Goal: Communication & Community: Answer question/provide support

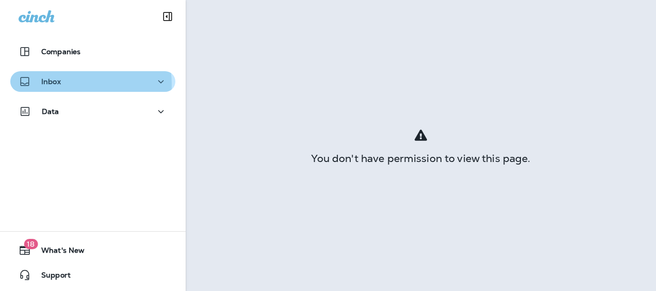
click at [67, 85] on div "Inbox" at bounding box center [93, 81] width 148 height 13
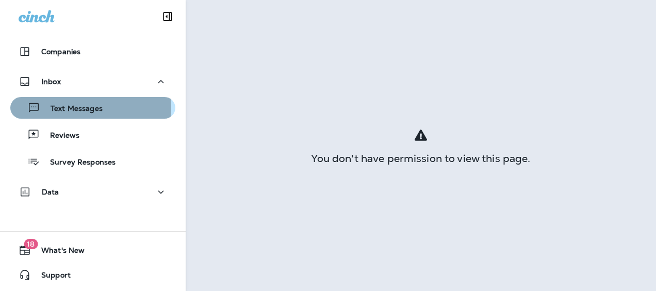
click at [84, 108] on p "Text Messages" at bounding box center [71, 109] width 62 height 10
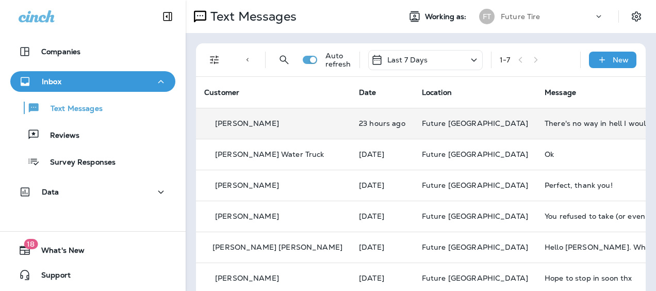
click at [536, 122] on td "There's no way in hell I would ever bring my car to you again. When you replace…" at bounding box center [613, 123] width 155 height 31
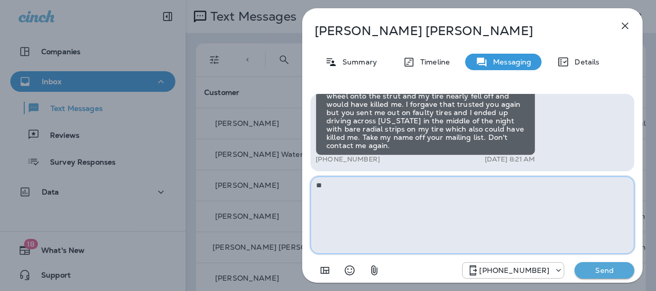
type textarea "*"
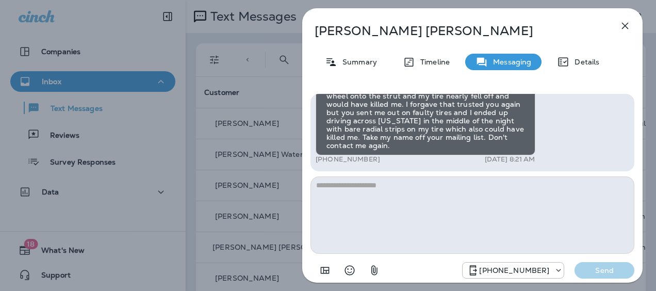
click at [270, 64] on div "[PERSON_NAME] Summary Timeline Messaging Details Hey [PERSON_NAME], this is [PE…" at bounding box center [328, 145] width 656 height 291
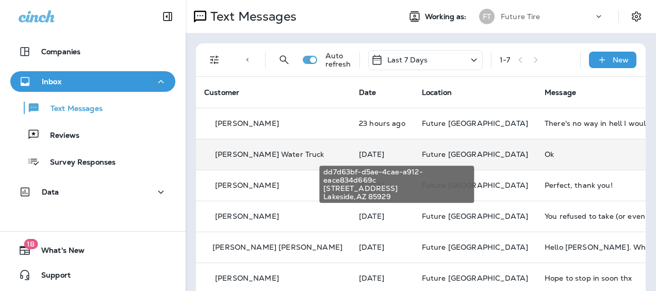
click at [422, 155] on span "Future [GEOGRAPHIC_DATA]" at bounding box center [475, 153] width 106 height 9
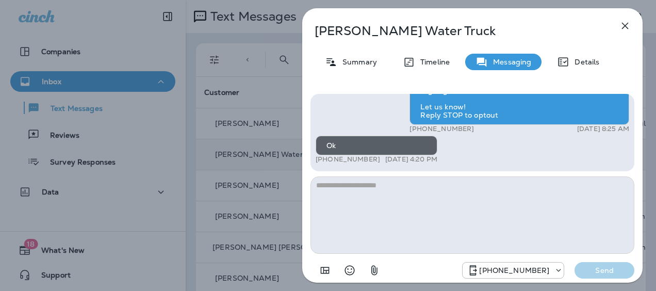
click at [628, 28] on icon "button" at bounding box center [624, 26] width 12 height 12
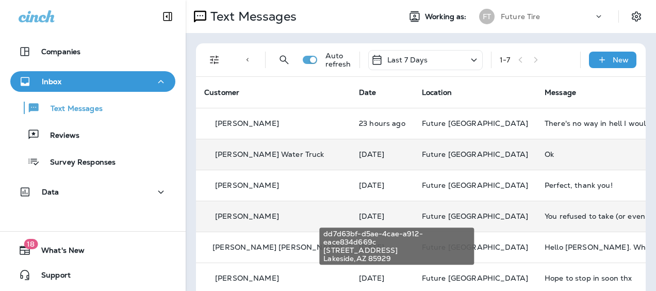
click at [422, 211] on span "Future [GEOGRAPHIC_DATA]" at bounding box center [475, 215] width 106 height 9
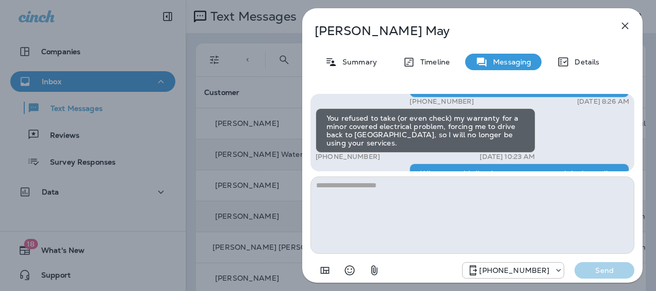
scroll to position [-52, 0]
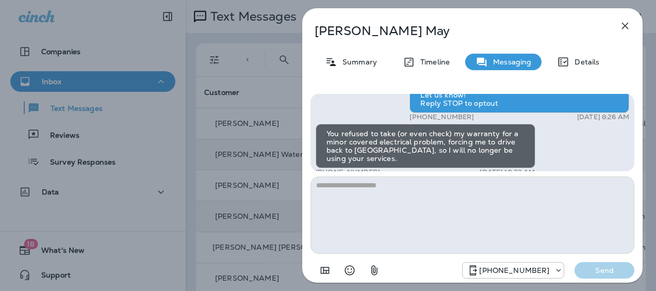
click at [624, 27] on icon "button" at bounding box center [624, 26] width 7 height 7
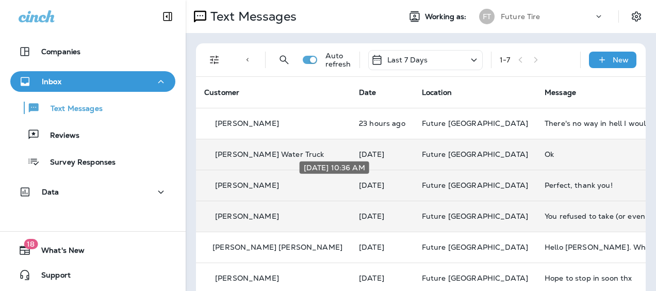
click at [359, 181] on p "[DATE]" at bounding box center [382, 185] width 46 height 8
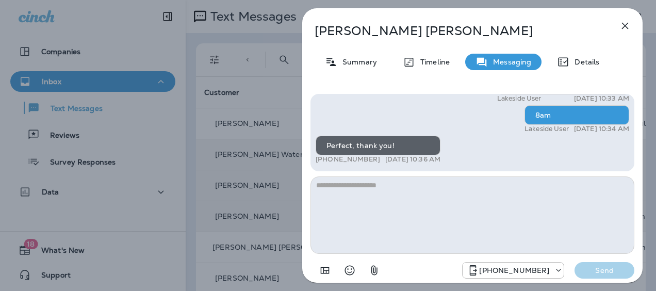
click at [624, 25] on icon "button" at bounding box center [624, 26] width 7 height 7
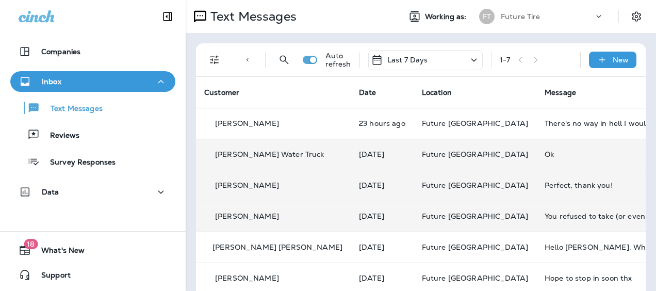
click at [281, 152] on div "[PERSON_NAME] Water Truck" at bounding box center [273, 154] width 138 height 11
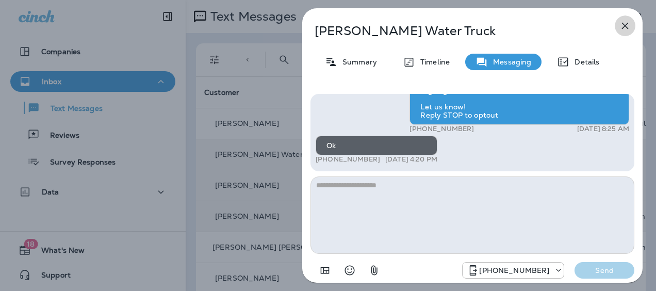
click at [625, 25] on icon "button" at bounding box center [624, 26] width 7 height 7
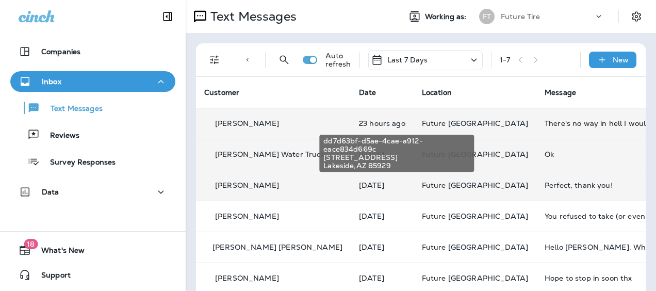
click at [422, 125] on span "Future [GEOGRAPHIC_DATA]" at bounding box center [475, 123] width 106 height 9
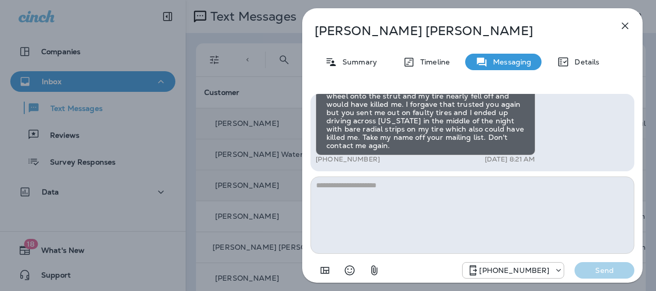
click at [628, 24] on icon "button" at bounding box center [624, 26] width 12 height 12
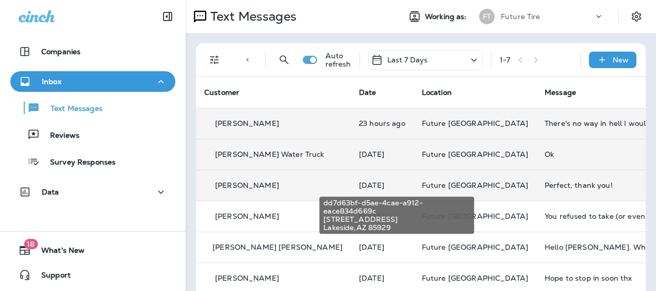
click at [422, 183] on span "Future [GEOGRAPHIC_DATA]" at bounding box center [475, 184] width 106 height 9
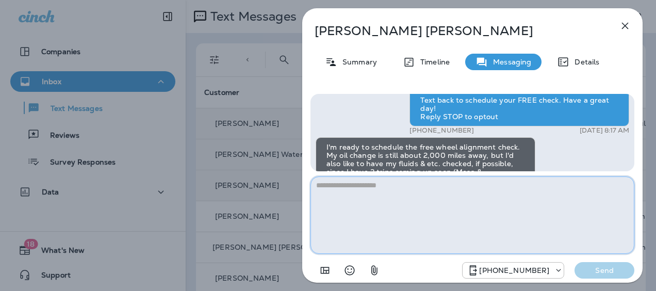
scroll to position [-315, 0]
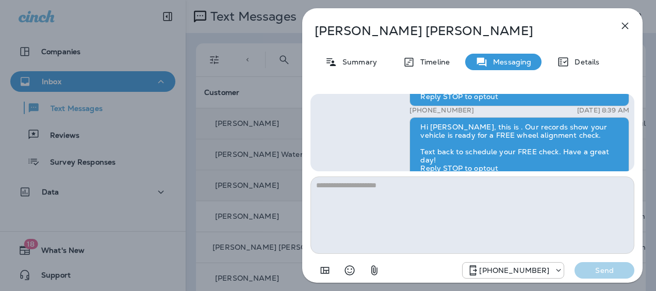
click at [624, 27] on icon "button" at bounding box center [624, 26] width 7 height 7
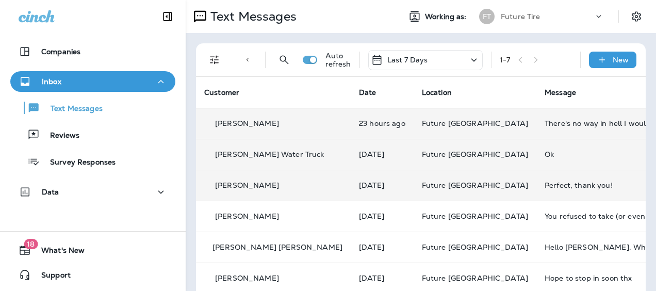
click at [250, 188] on p "[PERSON_NAME]" at bounding box center [247, 185] width 64 height 8
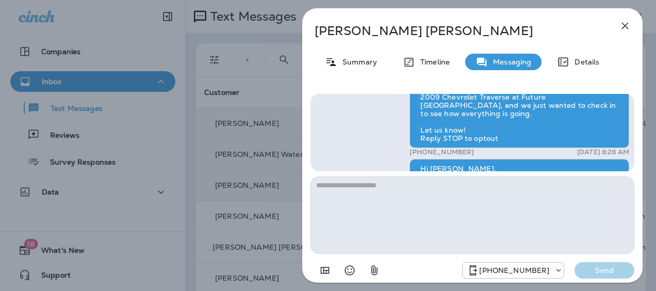
scroll to position [-469, 0]
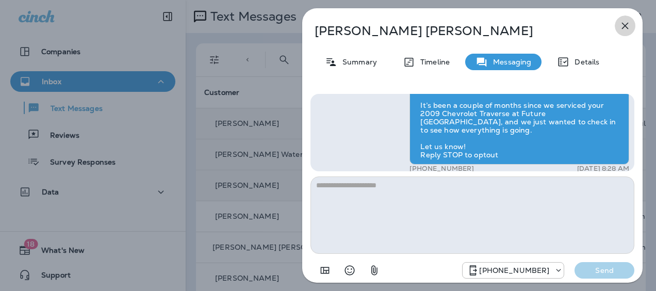
click at [623, 25] on icon "button" at bounding box center [624, 26] width 7 height 7
